Goal: Transaction & Acquisition: Subscribe to service/newsletter

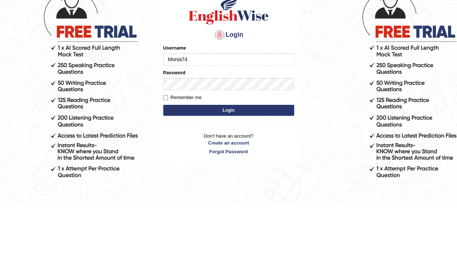
type input "Monia74"
click at [234, 171] on button "Login" at bounding box center [228, 173] width 131 height 11
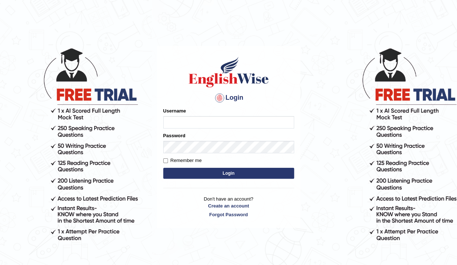
click at [179, 124] on input "Username" at bounding box center [228, 122] width 131 height 12
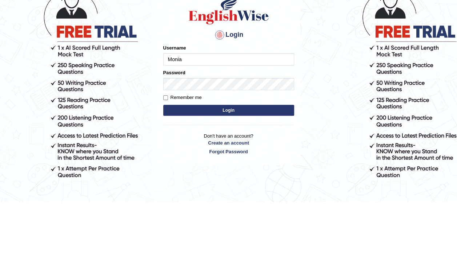
click at [176, 125] on input "Monia" at bounding box center [228, 122] width 131 height 12
type input "Monia74"
click at [231, 174] on button "Login" at bounding box center [228, 173] width 131 height 11
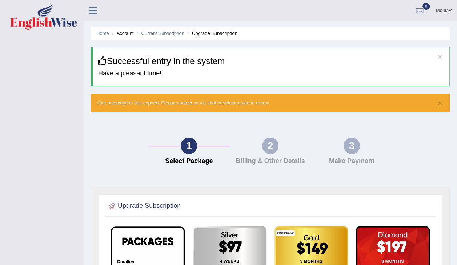
click at [205, 62] on h3 "Successful entry in the system" at bounding box center [271, 60] width 346 height 9
click at [445, 11] on link "Monia" at bounding box center [444, 9] width 27 height 19
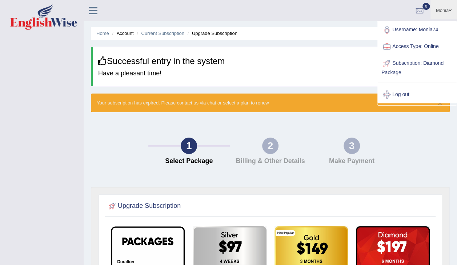
click at [423, 65] on link "Subscription: Diamond Package" at bounding box center [417, 67] width 79 height 24
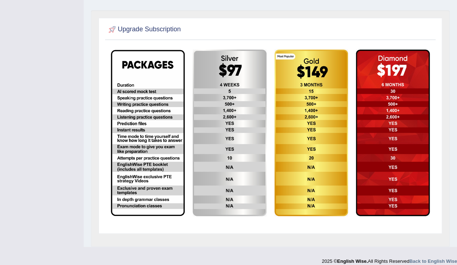
scroll to position [180, 0]
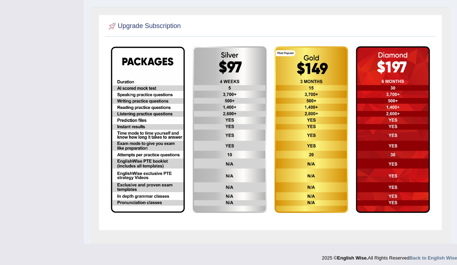
click at [403, 66] on img at bounding box center [393, 129] width 74 height 167
